Goal: Transaction & Acquisition: Purchase product/service

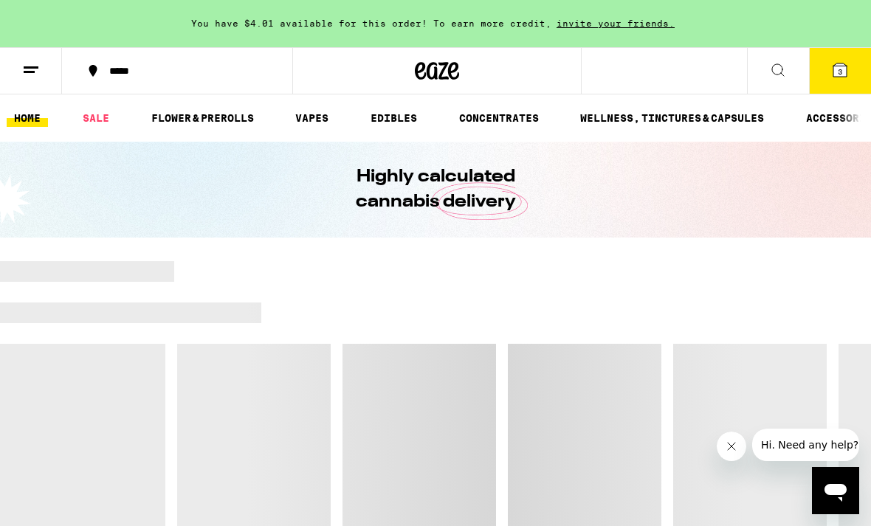
click at [211, 118] on link "FLOWER & PREROLLS" at bounding box center [202, 118] width 117 height 18
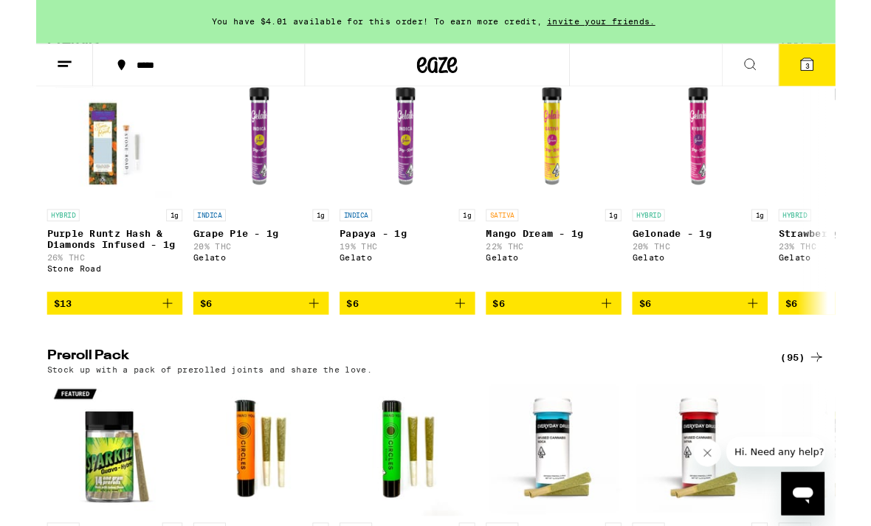
scroll to position [0, 277]
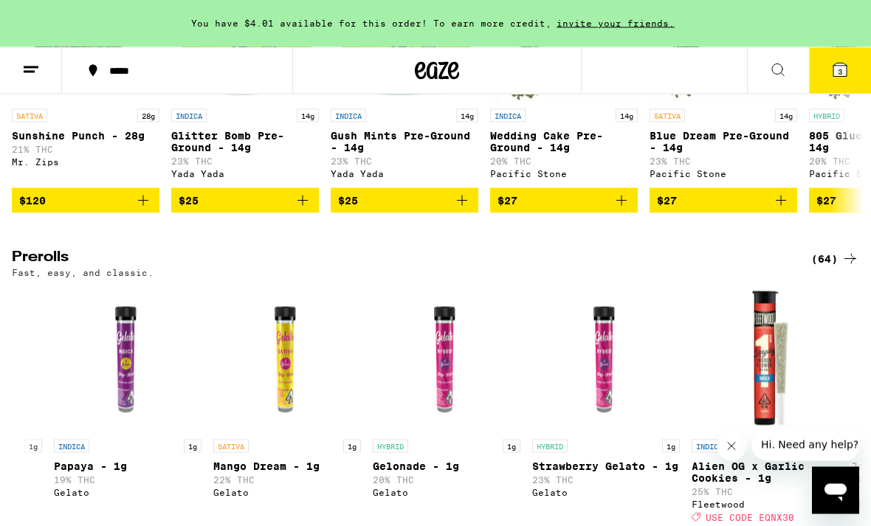
click at [851, 268] on icon at bounding box center [850, 259] width 18 height 18
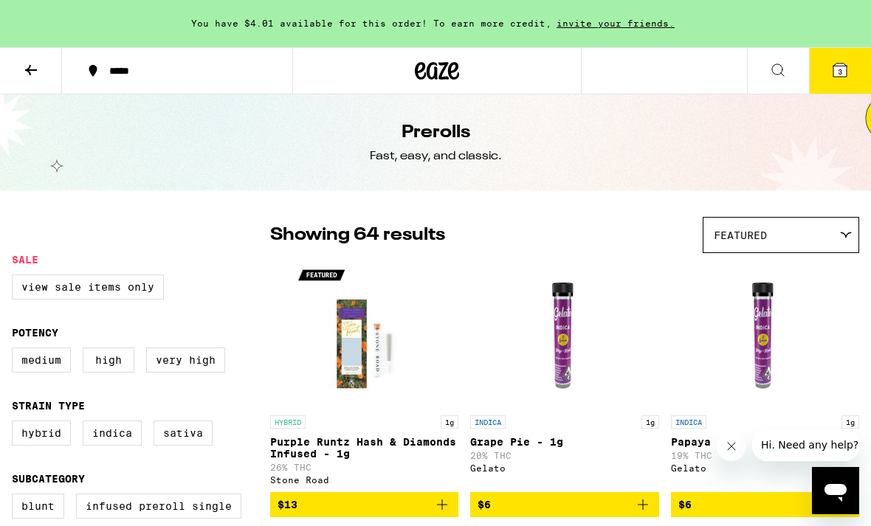
click at [765, 233] on span "Featured" at bounding box center [740, 236] width 53 height 12
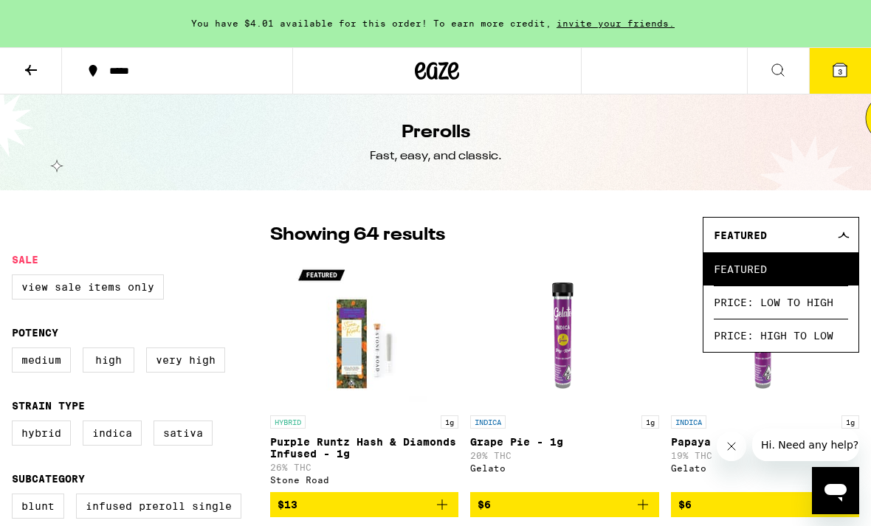
click at [804, 338] on span "Price: High to Low" at bounding box center [781, 335] width 134 height 33
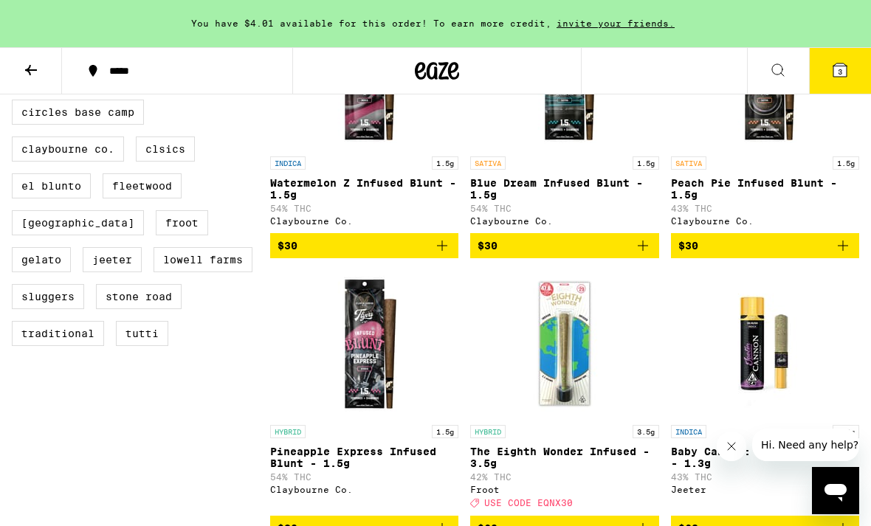
scroll to position [540, 0]
